Goal: Learn about a topic: Learn about a topic

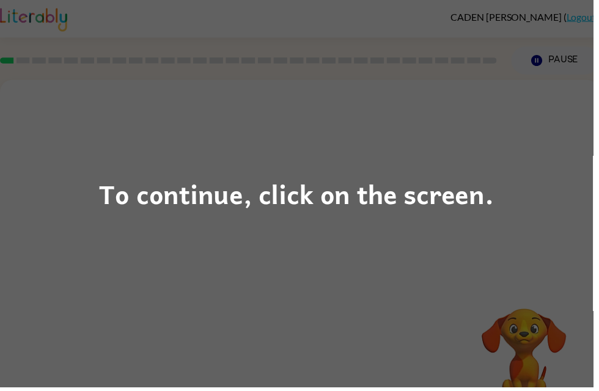
click at [463, 200] on div "To continue, click on the screen." at bounding box center [299, 196] width 399 height 42
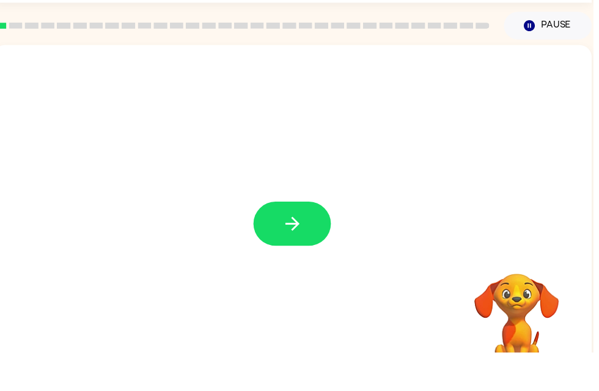
scroll to position [39, 0]
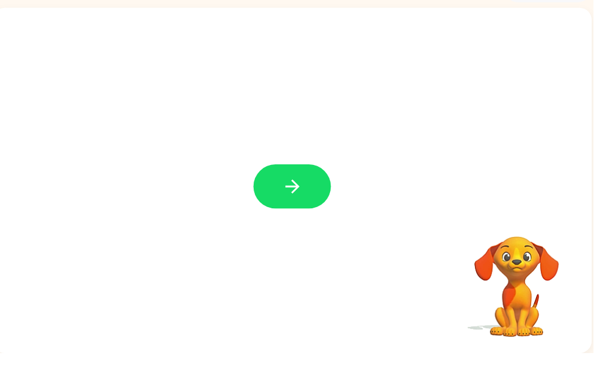
click at [266, 201] on button "button" at bounding box center [295, 223] width 78 height 45
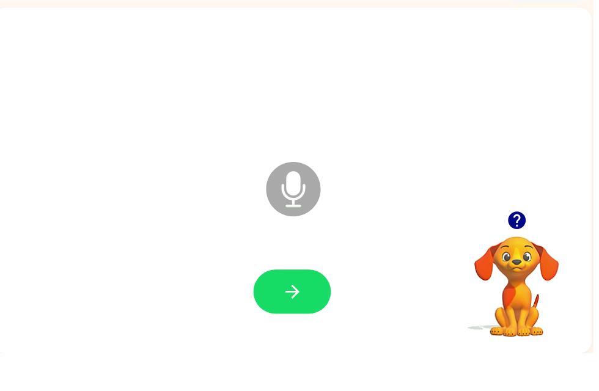
click at [314, 307] on button "button" at bounding box center [295, 329] width 78 height 45
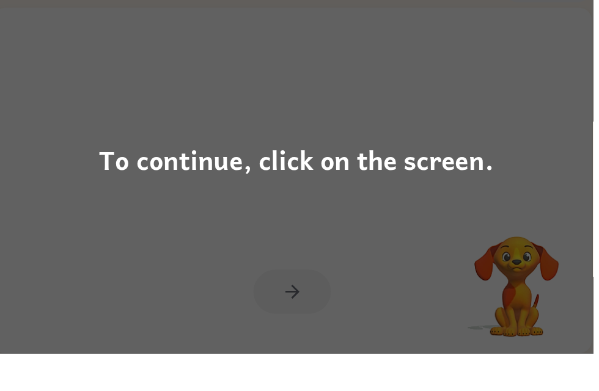
click at [87, 183] on div "To continue, click on the screen." at bounding box center [299, 195] width 599 height 391
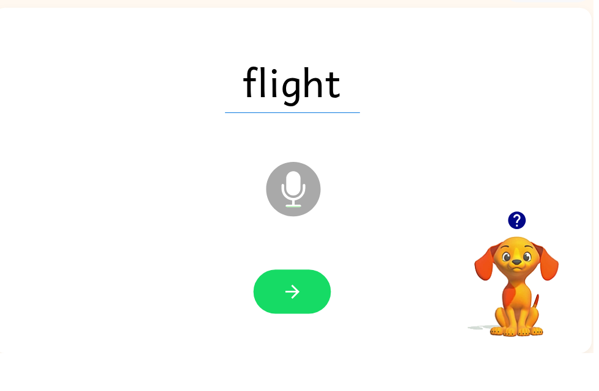
click at [294, 322] on icon "button" at bounding box center [295, 329] width 14 height 14
click at [305, 319] on icon "button" at bounding box center [295, 329] width 21 height 21
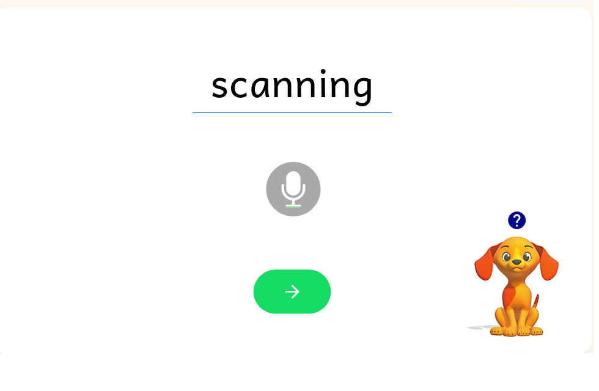
click at [303, 319] on icon "button" at bounding box center [295, 329] width 21 height 21
click at [287, 319] on icon "button" at bounding box center [295, 329] width 21 height 21
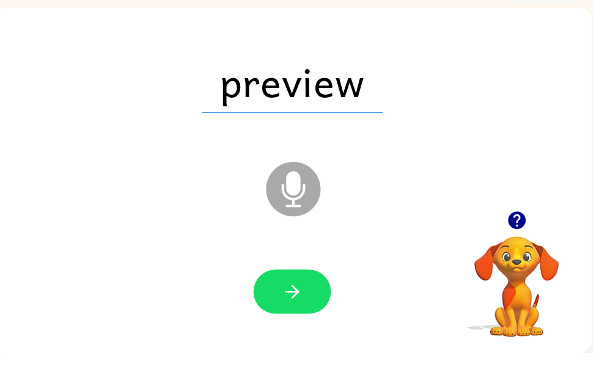
click at [283, 307] on button "button" at bounding box center [295, 329] width 78 height 45
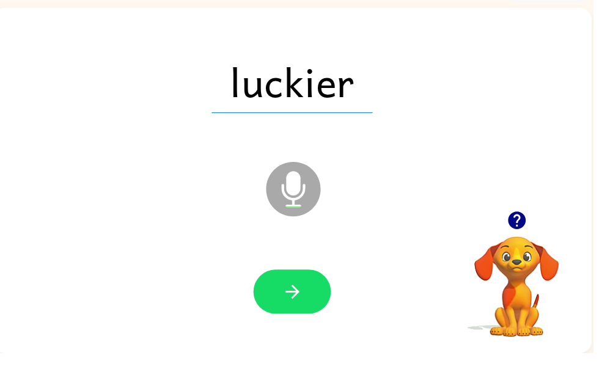
click at [312, 307] on button "button" at bounding box center [295, 329] width 78 height 45
click at [301, 319] on icon "button" at bounding box center [295, 329] width 21 height 21
click at [321, 307] on button "button" at bounding box center [295, 329] width 78 height 45
click at [279, 307] on button "button" at bounding box center [295, 329] width 78 height 45
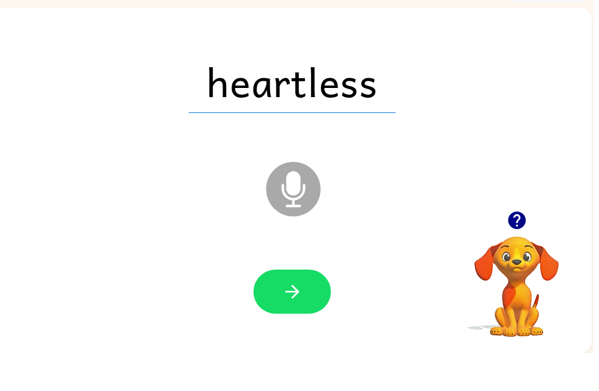
click at [289, 319] on icon "button" at bounding box center [295, 329] width 21 height 21
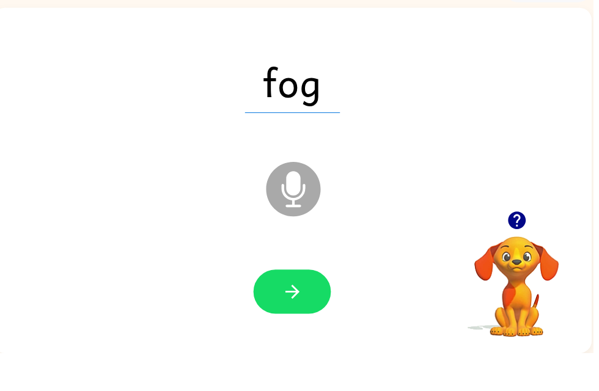
click at [289, 315] on button "button" at bounding box center [295, 329] width 78 height 45
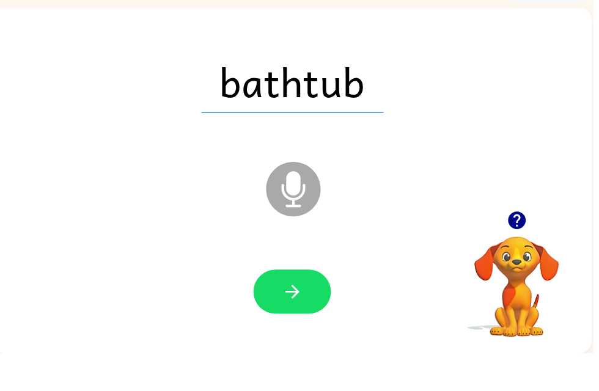
click at [278, 307] on button "button" at bounding box center [295, 329] width 78 height 45
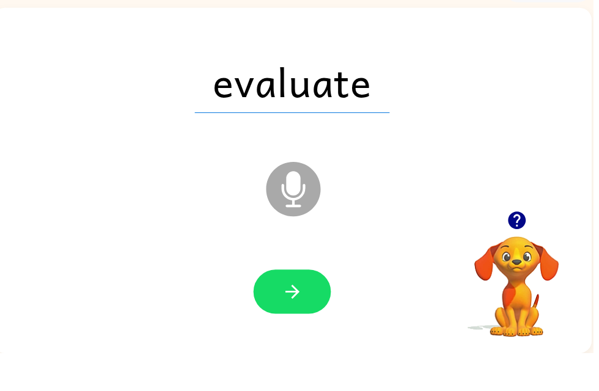
click at [299, 322] on icon "button" at bounding box center [295, 329] width 14 height 14
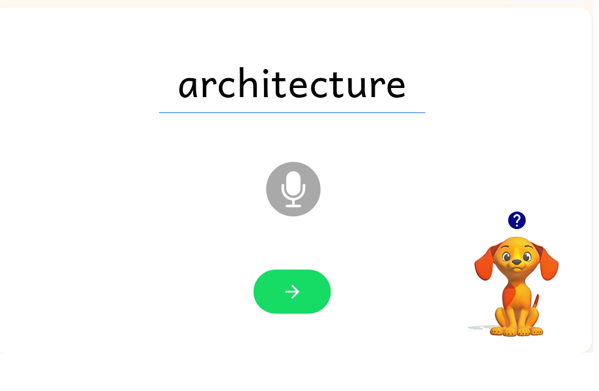
click at [298, 322] on icon "button" at bounding box center [295, 329] width 14 height 14
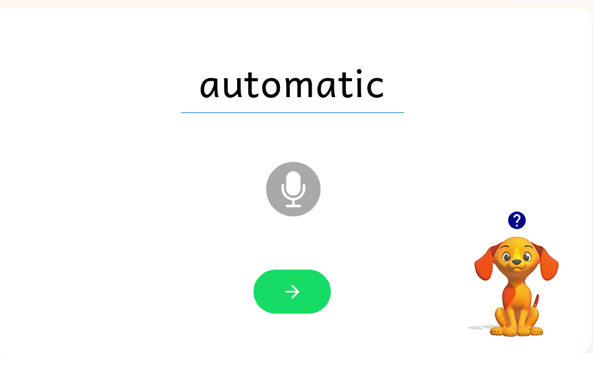
click at [312, 307] on button "button" at bounding box center [295, 329] width 78 height 45
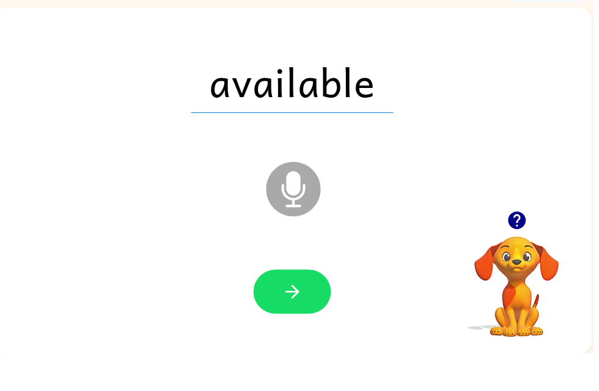
click at [297, 319] on icon "button" at bounding box center [295, 329] width 21 height 21
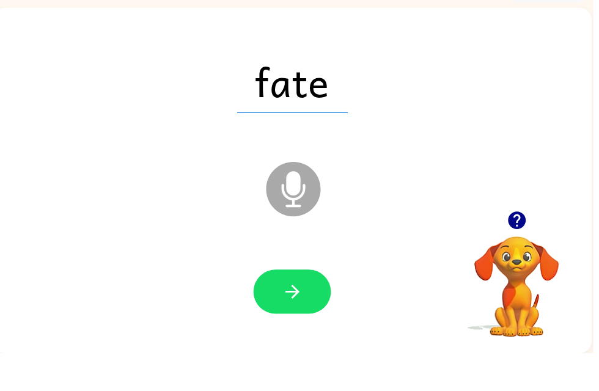
click at [290, 319] on icon "button" at bounding box center [295, 329] width 21 height 21
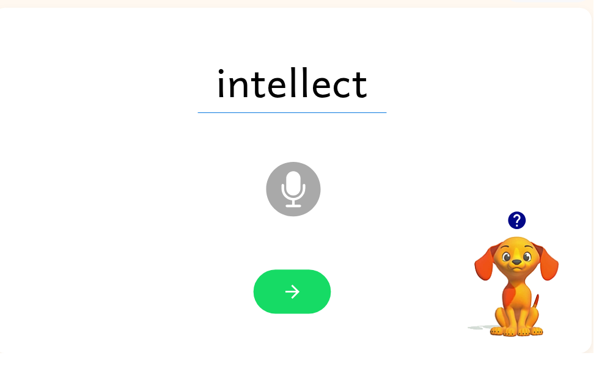
click at [292, 319] on icon "button" at bounding box center [295, 329] width 21 height 21
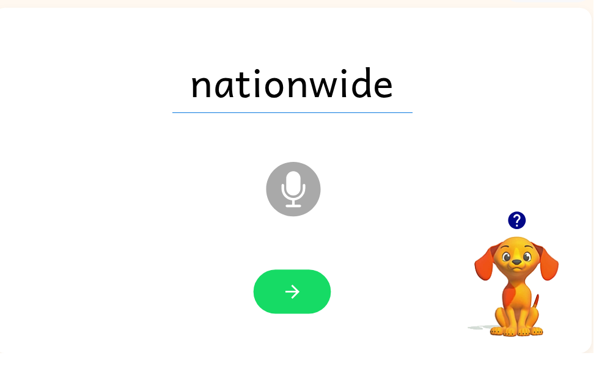
click at [305, 307] on button "button" at bounding box center [295, 329] width 78 height 45
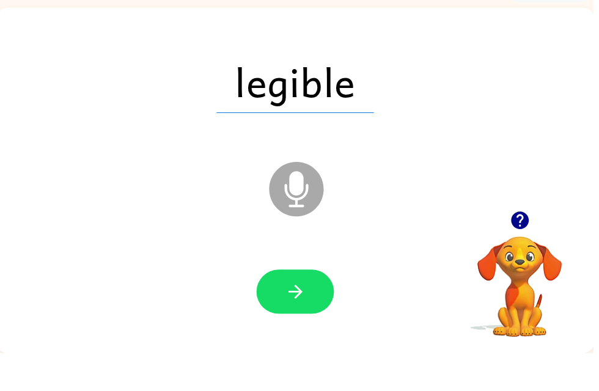
scroll to position [0, 6]
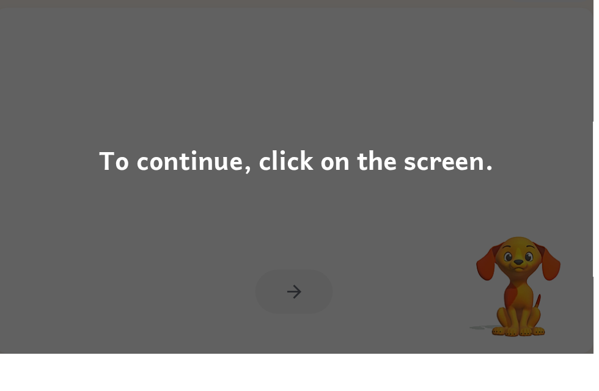
click at [91, 160] on div "To continue, click on the screen." at bounding box center [299, 195] width 599 height 391
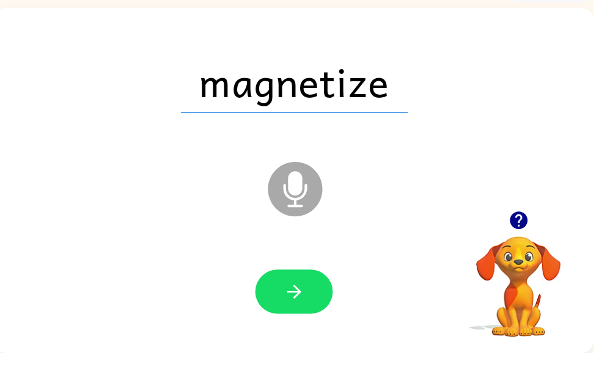
click at [275, 307] on button "button" at bounding box center [297, 329] width 78 height 45
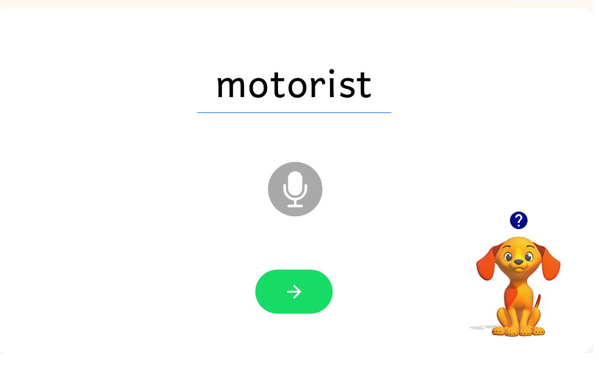
click at [320, 307] on button "button" at bounding box center [297, 329] width 78 height 45
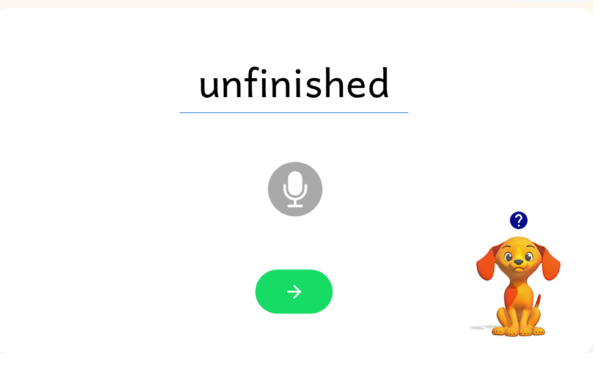
click at [297, 319] on icon "button" at bounding box center [297, 329] width 21 height 21
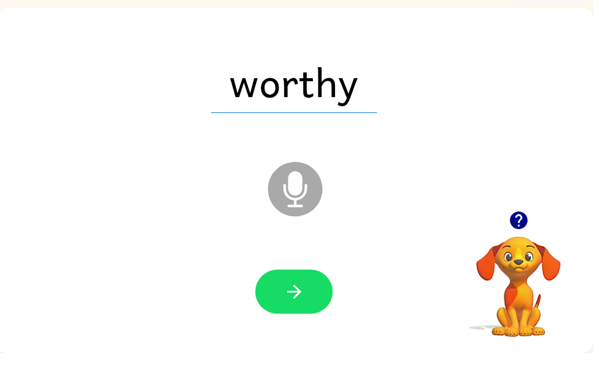
click at [307, 307] on button "button" at bounding box center [297, 329] width 78 height 45
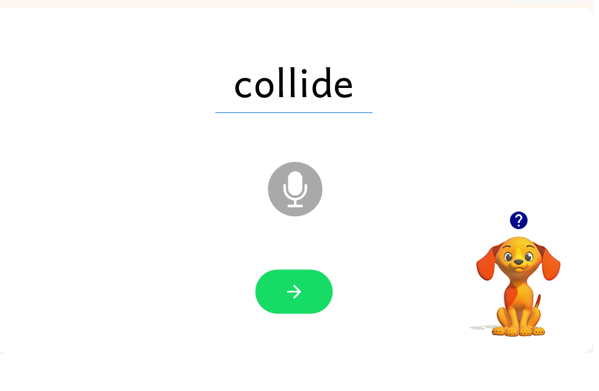
click at [305, 319] on icon "button" at bounding box center [297, 329] width 21 height 21
click at [298, 322] on icon "button" at bounding box center [297, 329] width 14 height 14
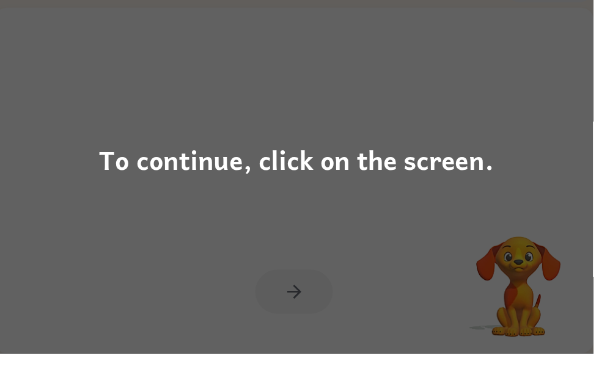
click at [157, 175] on div "To continue, click on the screen." at bounding box center [299, 196] width 399 height 42
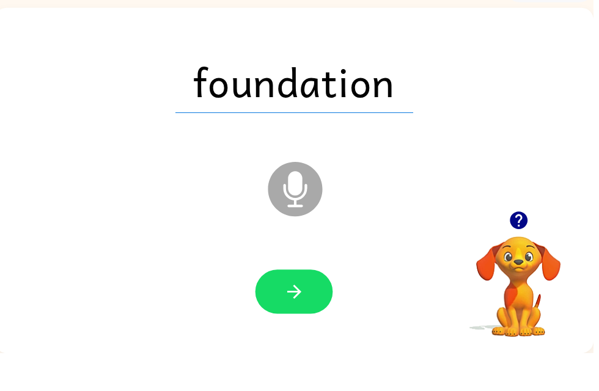
click at [294, 322] on icon "button" at bounding box center [297, 329] width 14 height 14
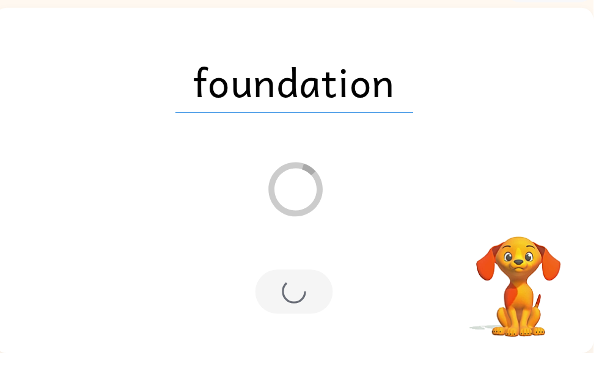
scroll to position [25, 0]
